Goal: Information Seeking & Learning: Learn about a topic

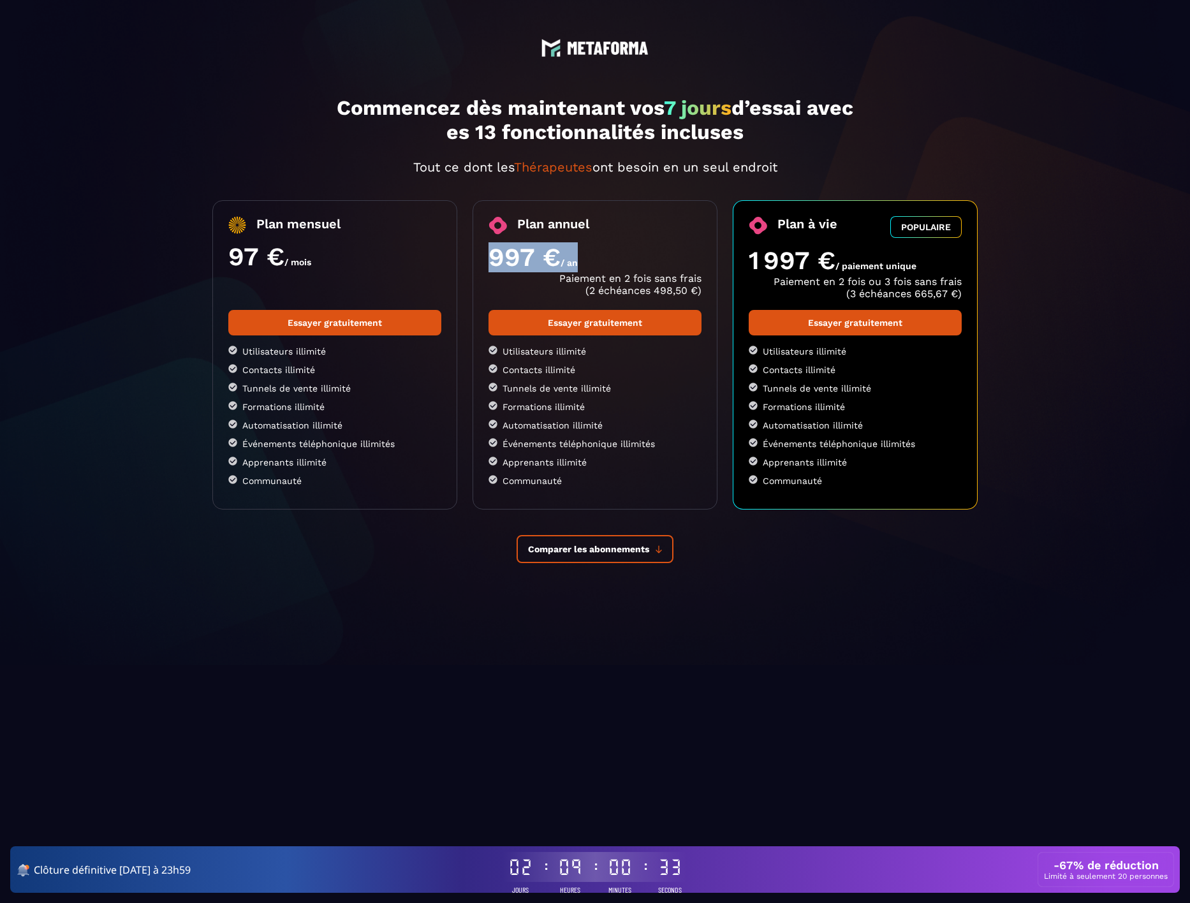
drag, startPoint x: 489, startPoint y: 253, endPoint x: 575, endPoint y: 254, distance: 86.7
click at [575, 254] on div "Plan annuel 997 € / an Paiement en 2 fois sans frais (2 échéances 498,50 €) Ess…" at bounding box center [595, 354] width 245 height 309
drag, startPoint x: 228, startPoint y: 257, endPoint x: 318, endPoint y: 258, distance: 90.6
click at [318, 258] on div "97 € / mois" at bounding box center [334, 257] width 213 height 30
